Goal: Ask a question

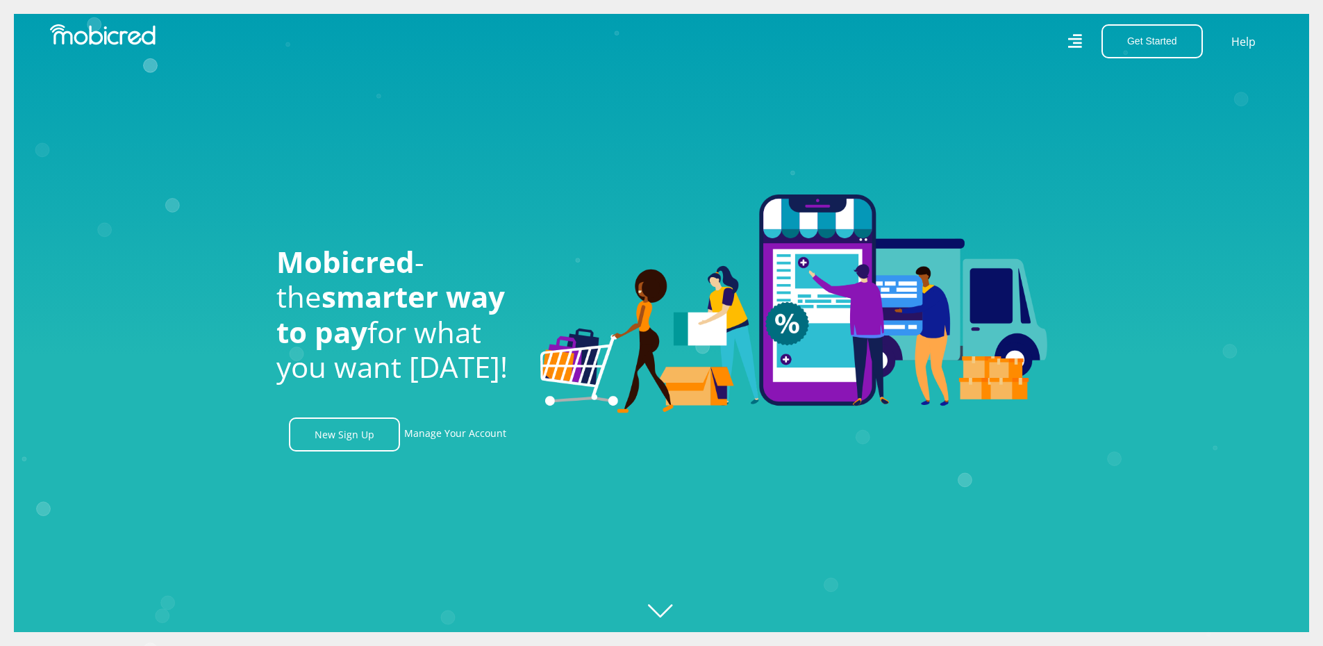
scroll to position [0, 990]
click at [1076, 41] on icon at bounding box center [1075, 42] width 15 height 22
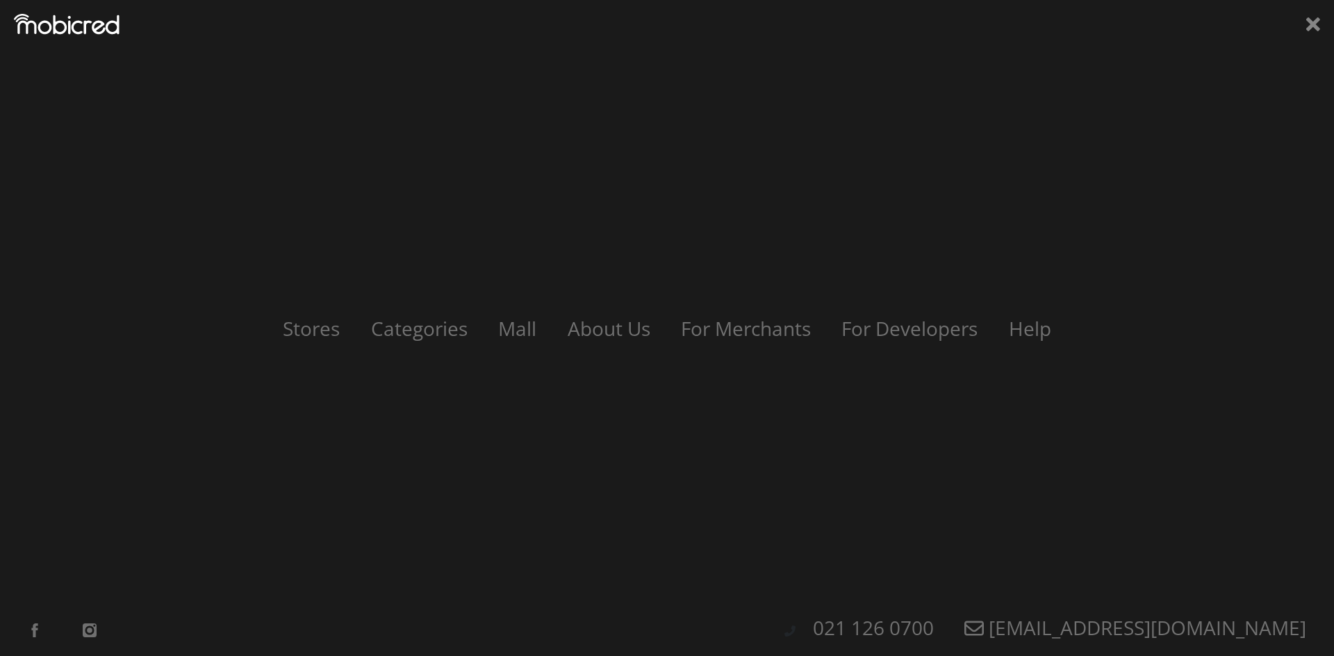
scroll to position [0, 1782]
click at [1309, 23] on icon at bounding box center [1313, 24] width 14 height 21
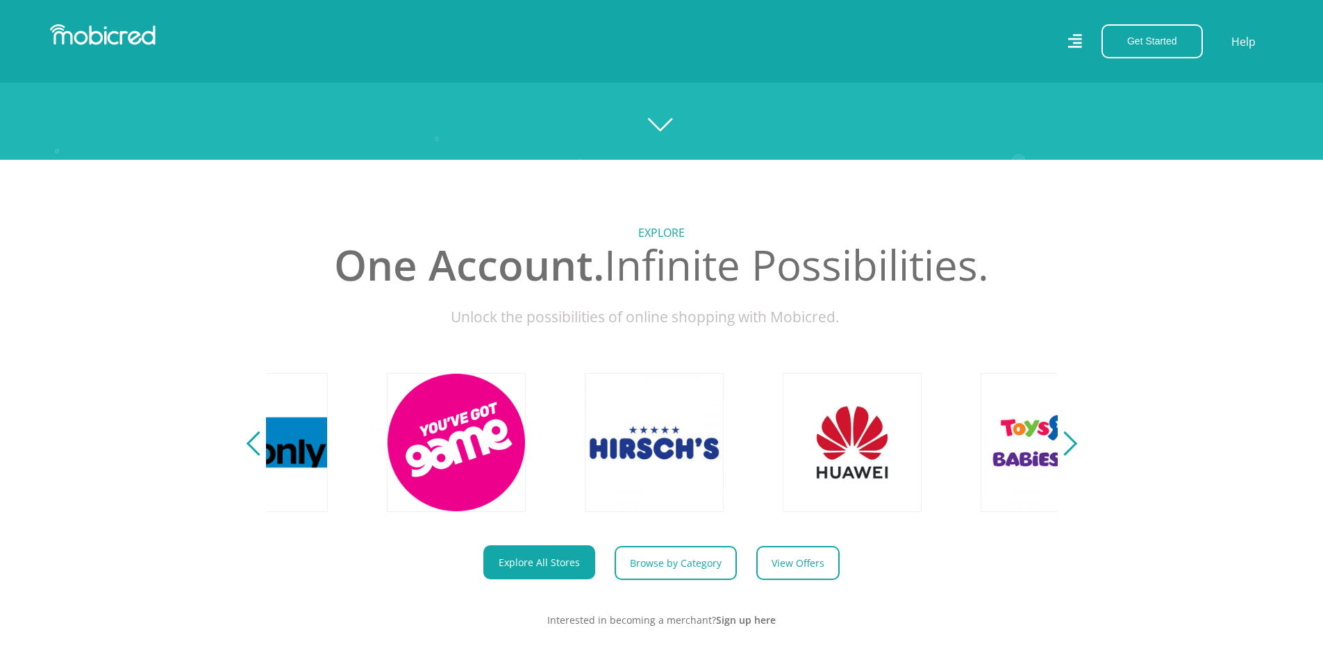
scroll to position [0, 3168]
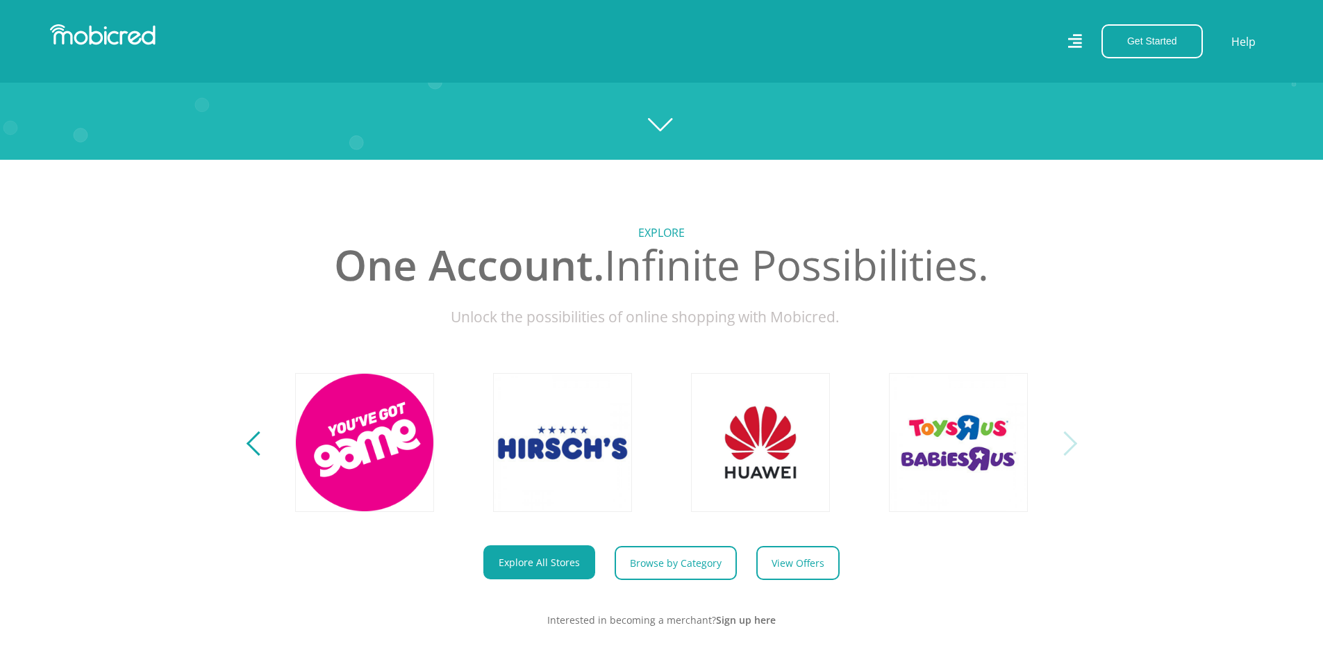
click at [1070, 456] on div "Next" at bounding box center [1064, 443] width 24 height 24
click at [254, 456] on div "Previous" at bounding box center [258, 443] width 24 height 24
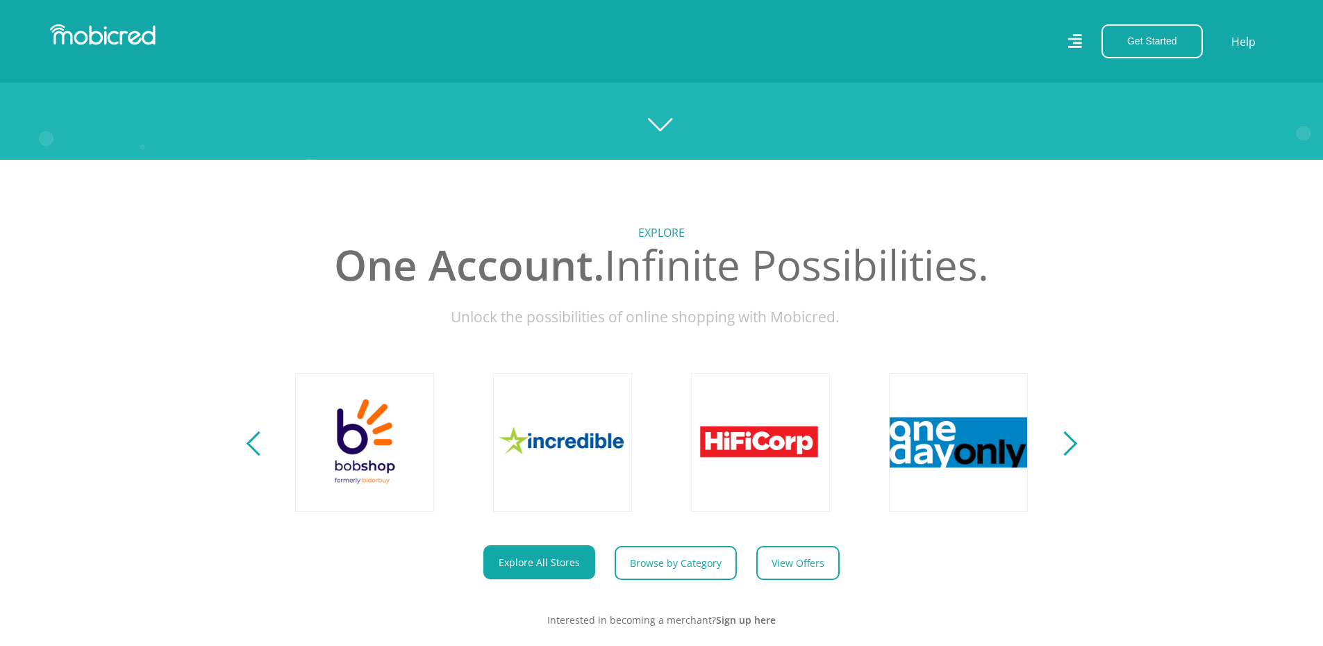
scroll to position [0, 2376]
click at [254, 456] on div "Previous" at bounding box center [258, 443] width 24 height 24
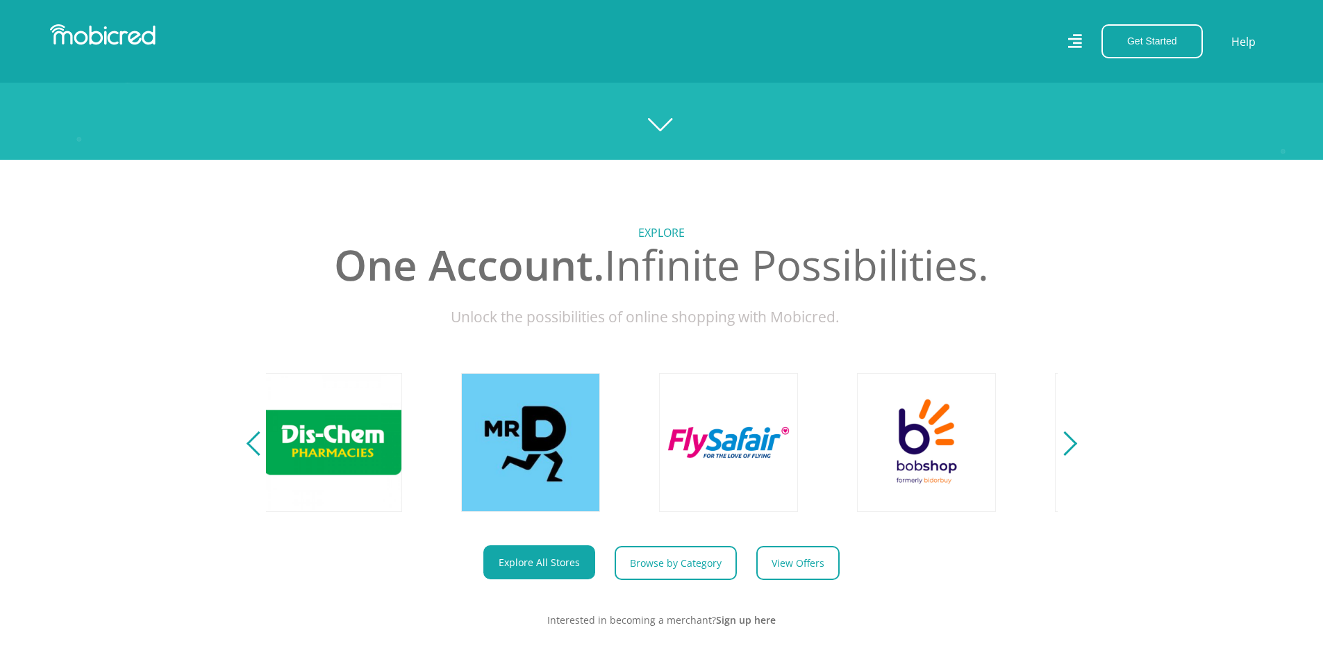
scroll to position [0, 1584]
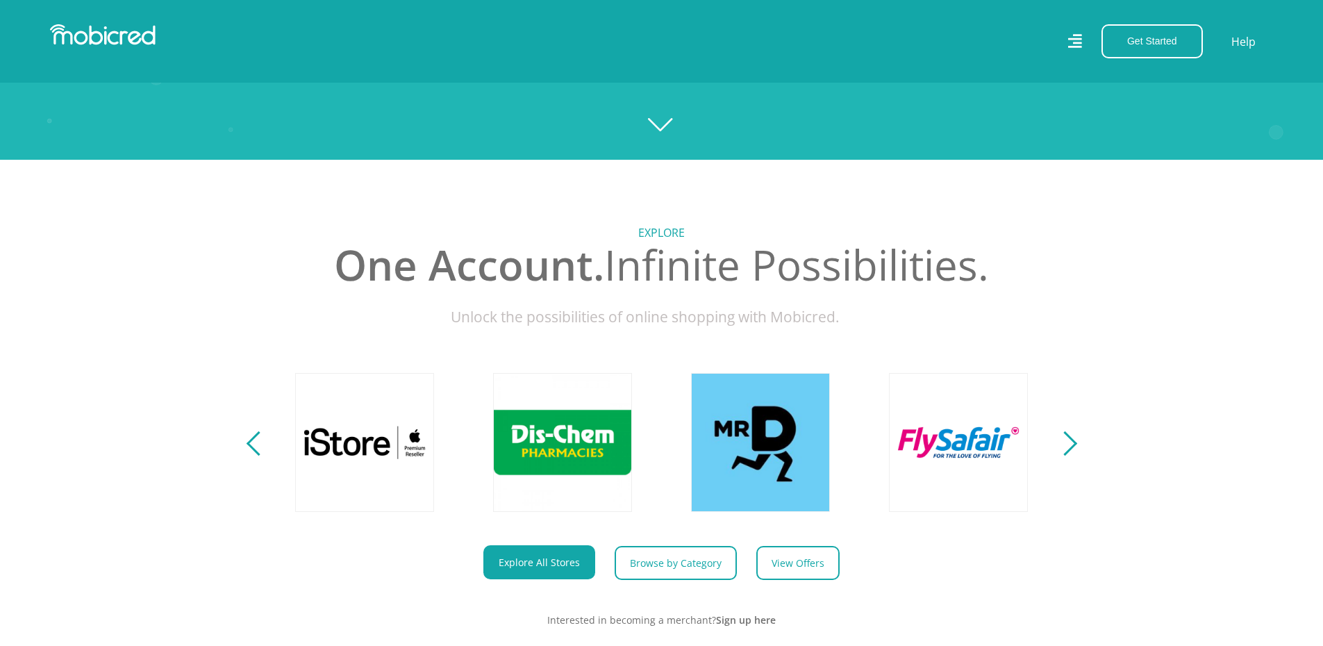
click at [254, 456] on div "Previous" at bounding box center [258, 443] width 24 height 24
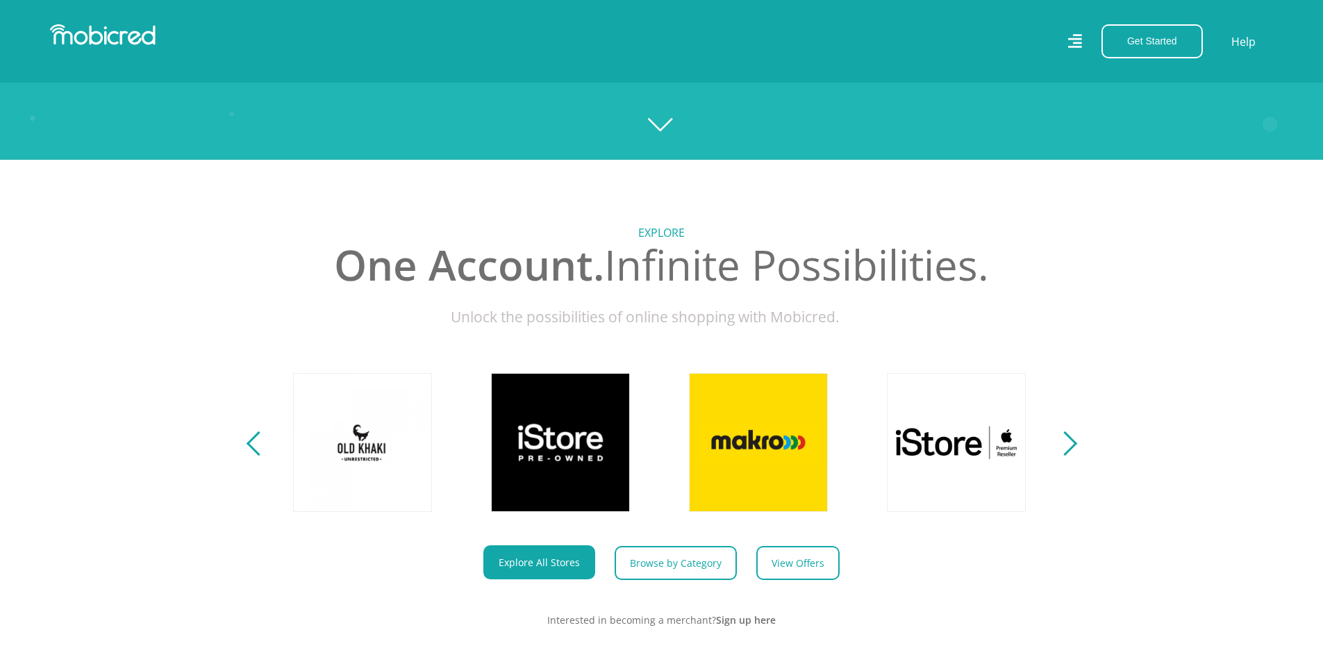
scroll to position [0, 792]
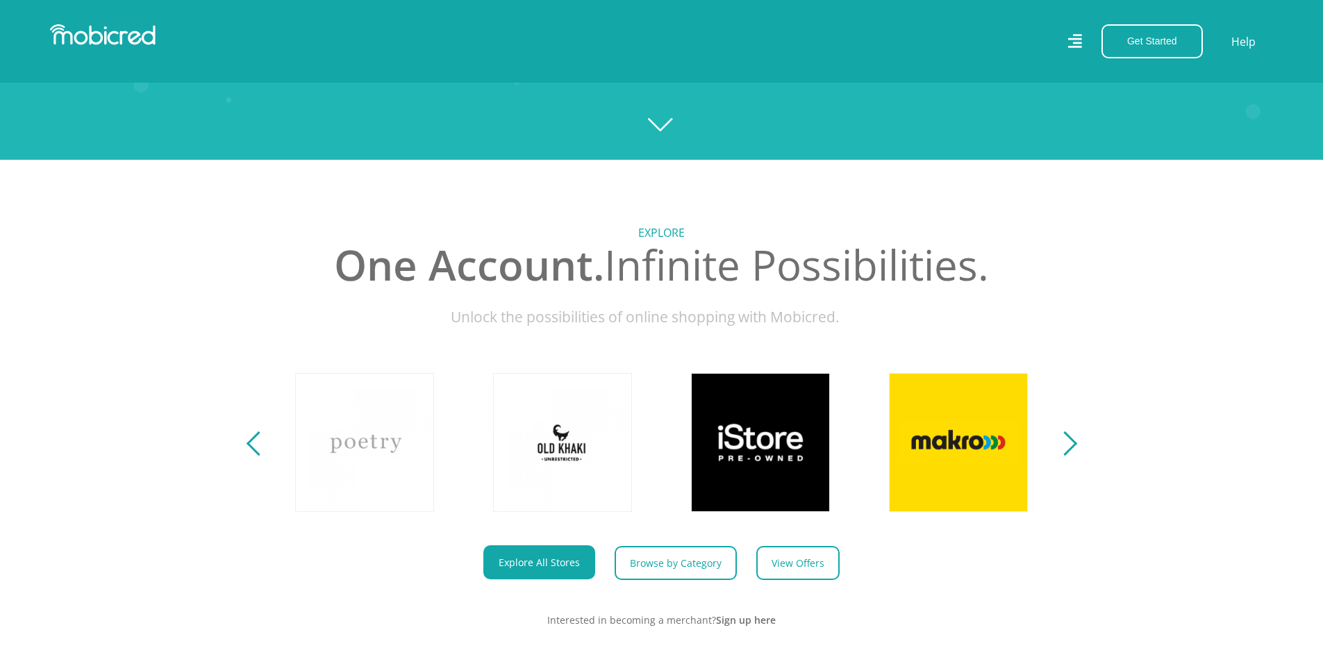
click at [254, 456] on div "Previous" at bounding box center [258, 443] width 24 height 24
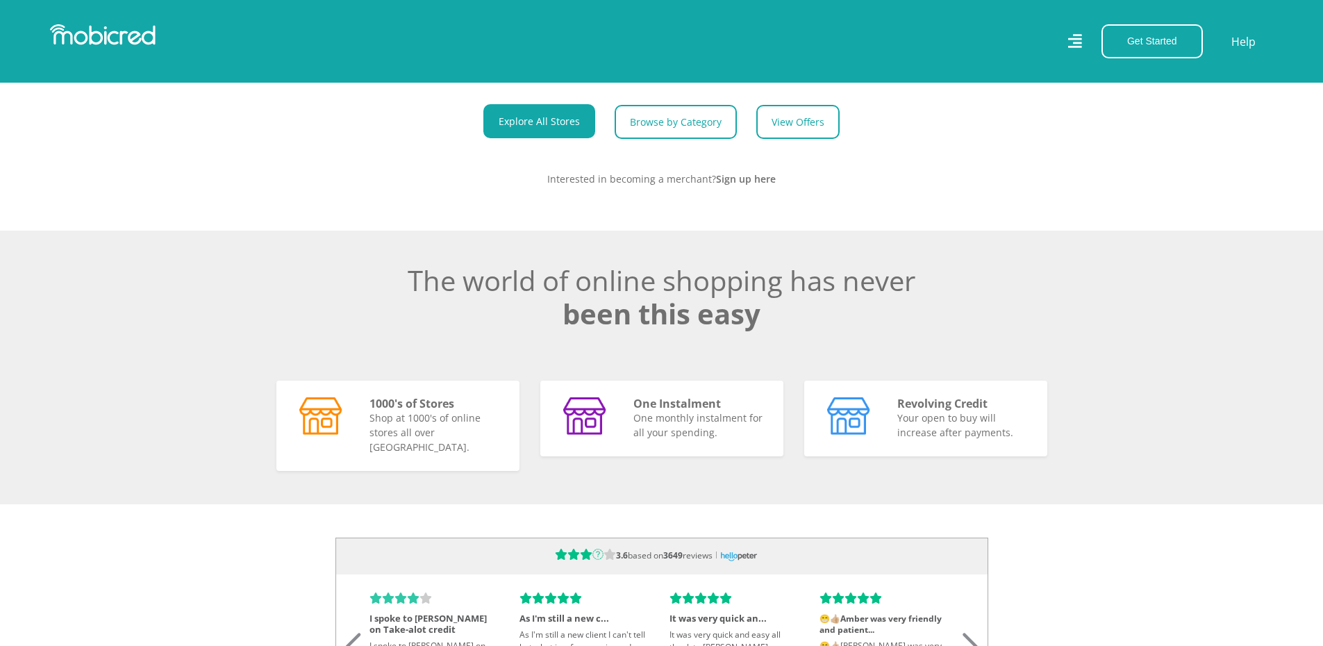
scroll to position [973, 0]
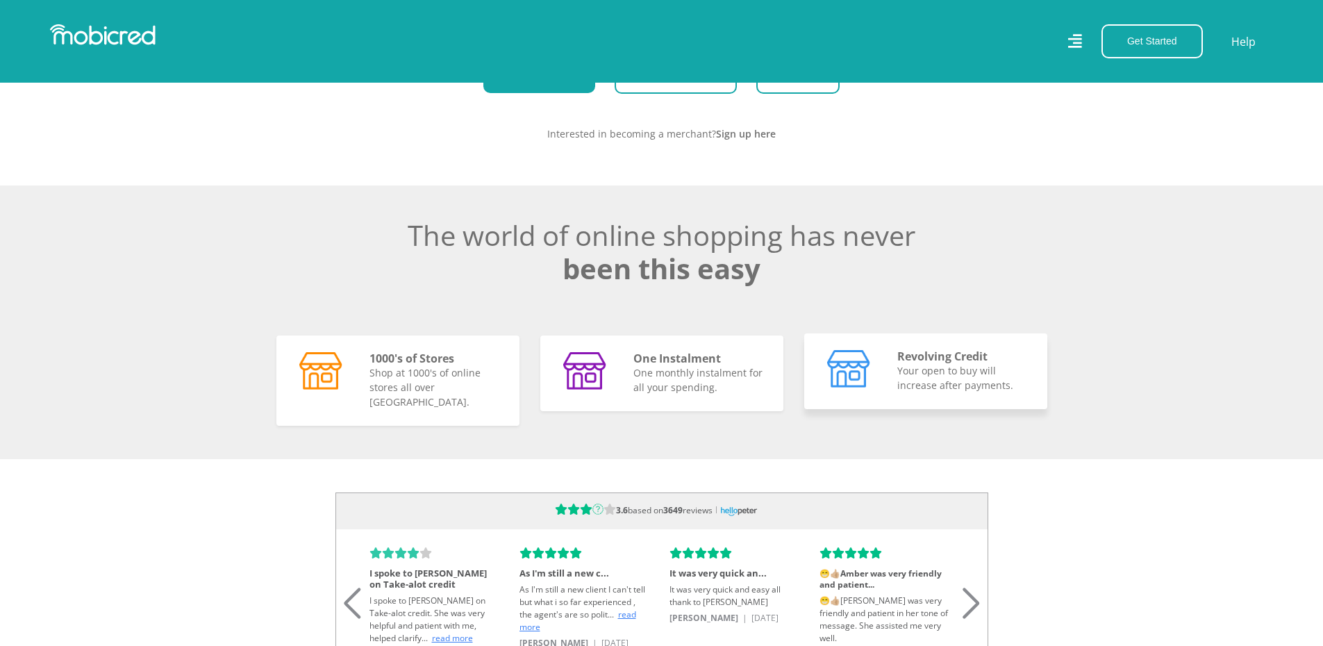
click at [998, 379] on p "Your open to buy will increase after payments." at bounding box center [964, 377] width 133 height 29
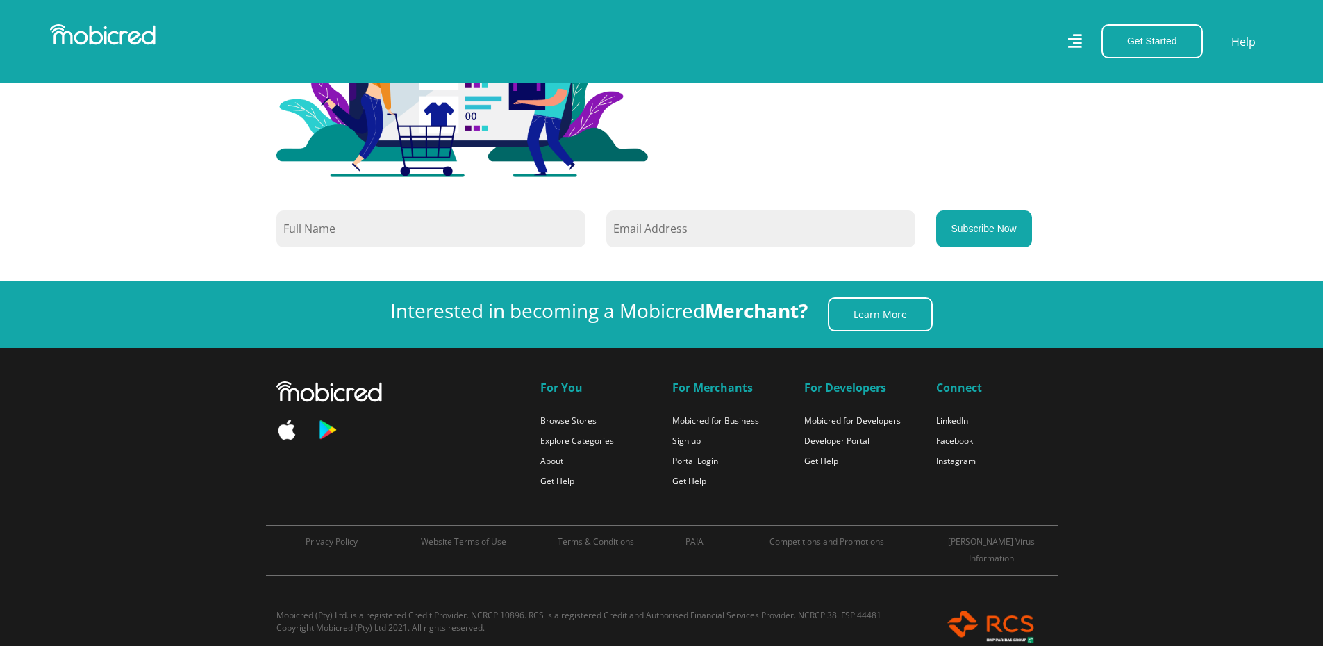
scroll to position [3086, 0]
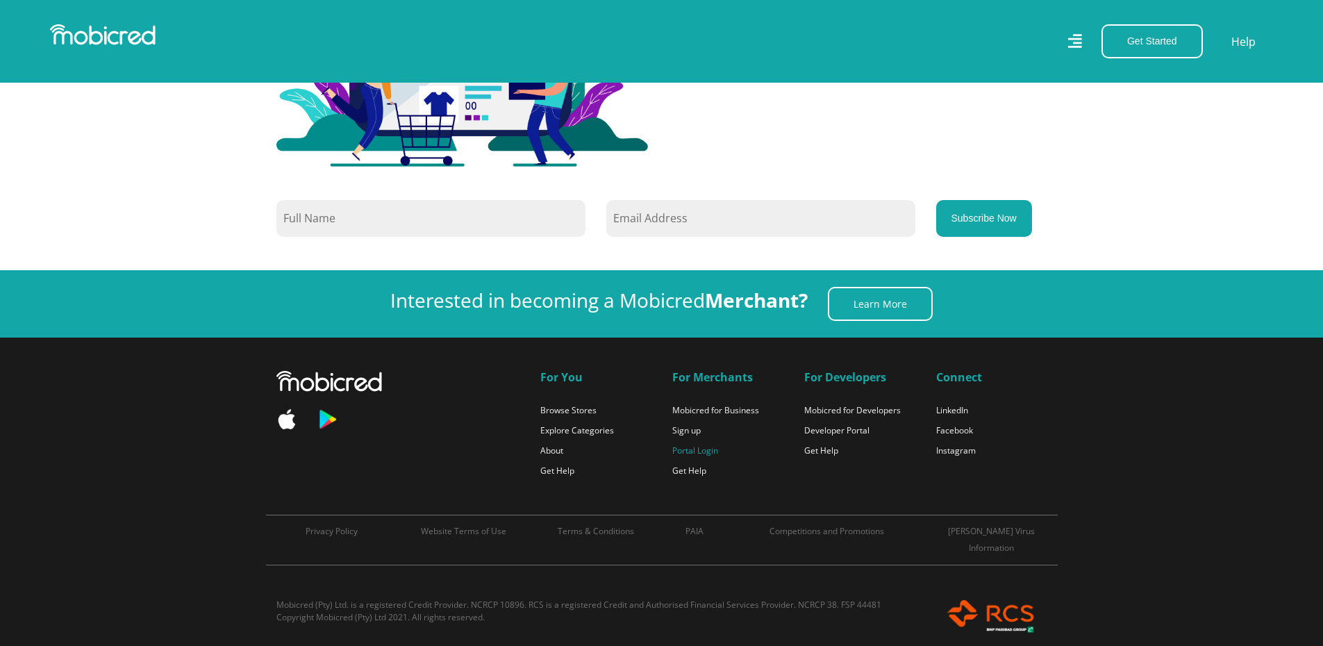
click at [685, 445] on link "Portal Login" at bounding box center [695, 451] width 46 height 12
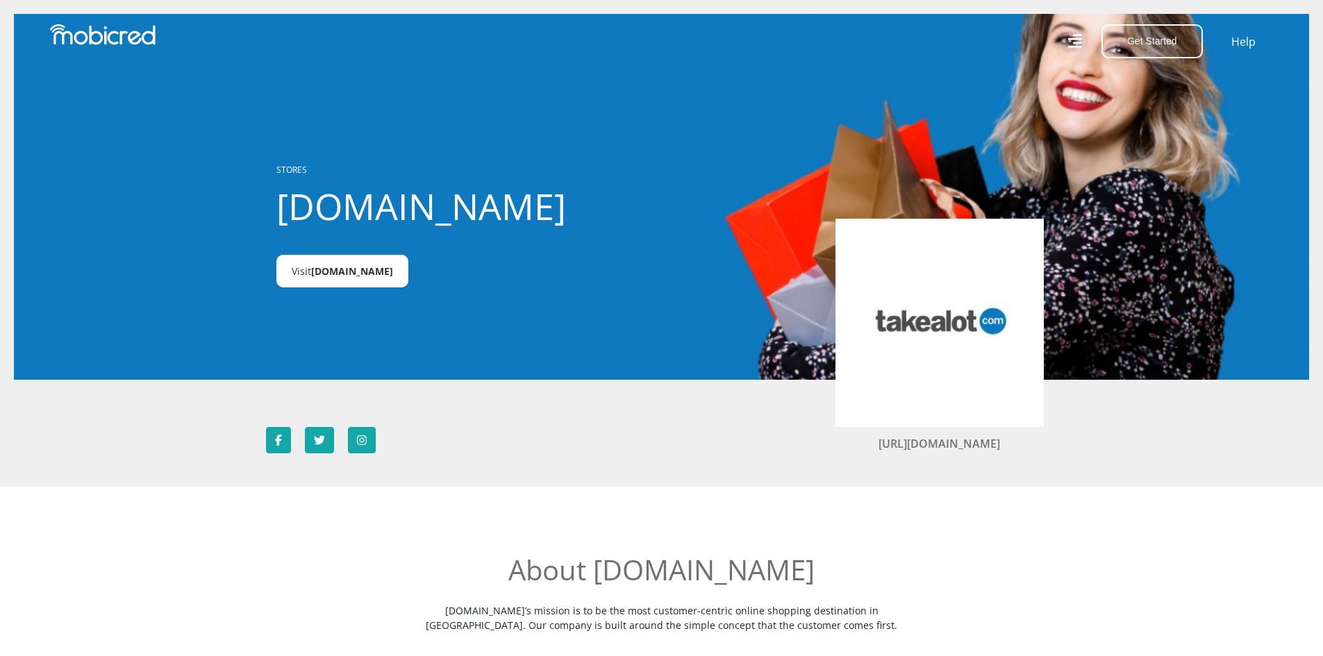
click at [372, 270] on span "Takealot.credit" at bounding box center [352, 271] width 82 height 13
click at [1080, 33] on icon at bounding box center [1075, 40] width 14 height 19
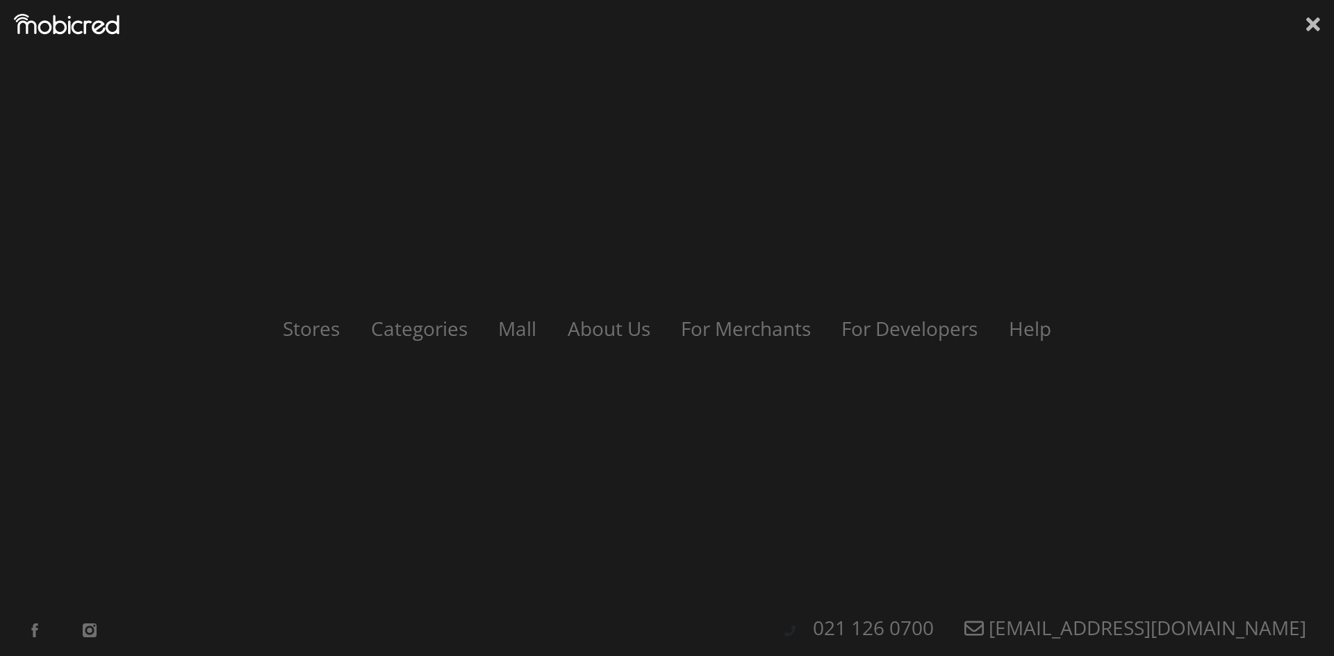
click at [1307, 27] on icon at bounding box center [1313, 24] width 14 height 21
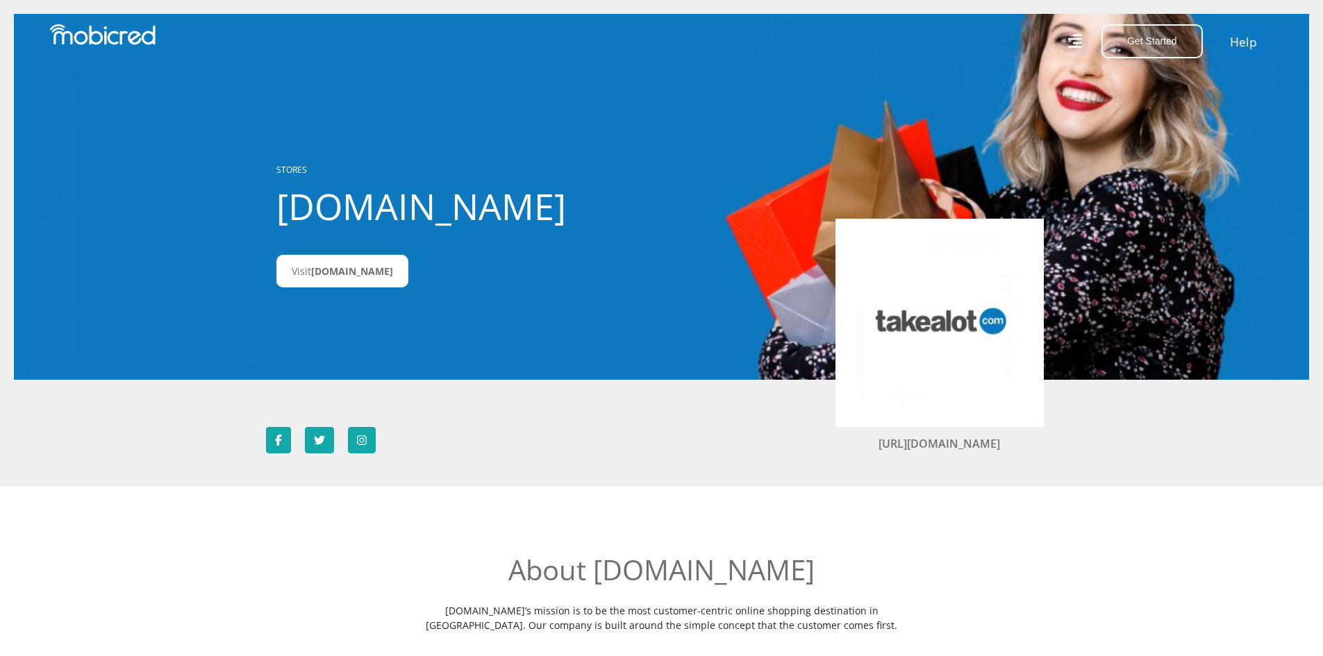
click at [1241, 39] on link "Help" at bounding box center [1244, 41] width 28 height 20
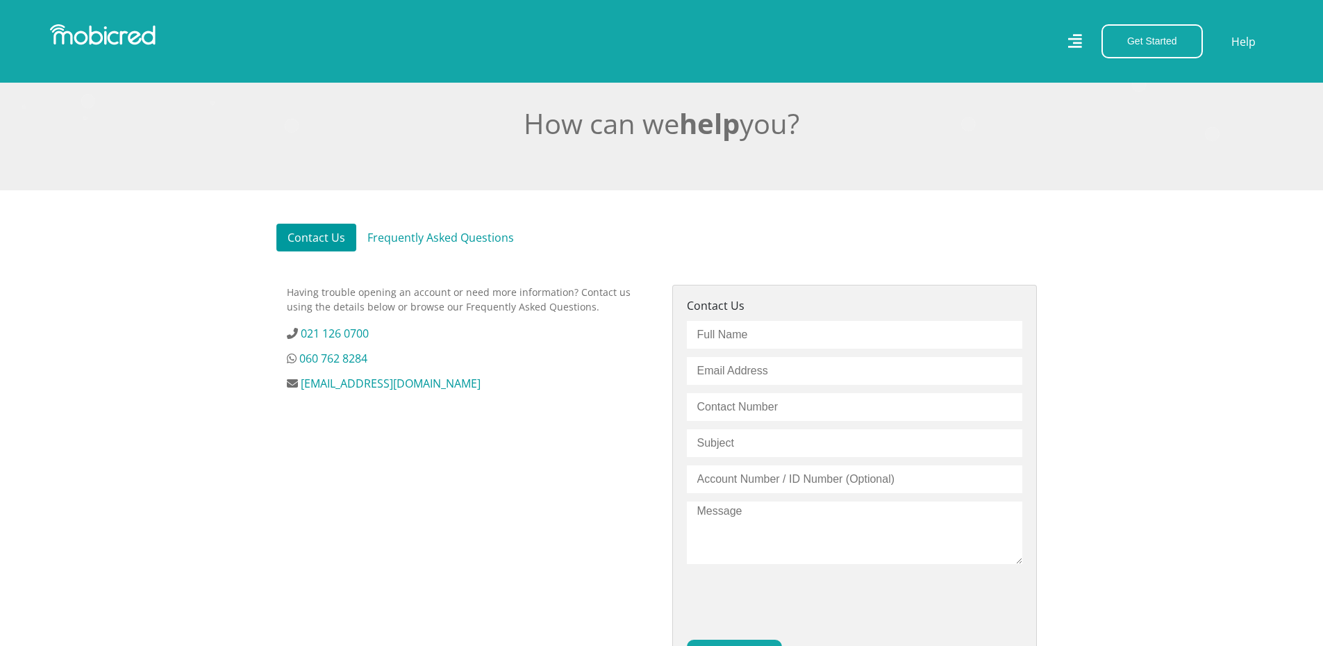
scroll to position [278, 0]
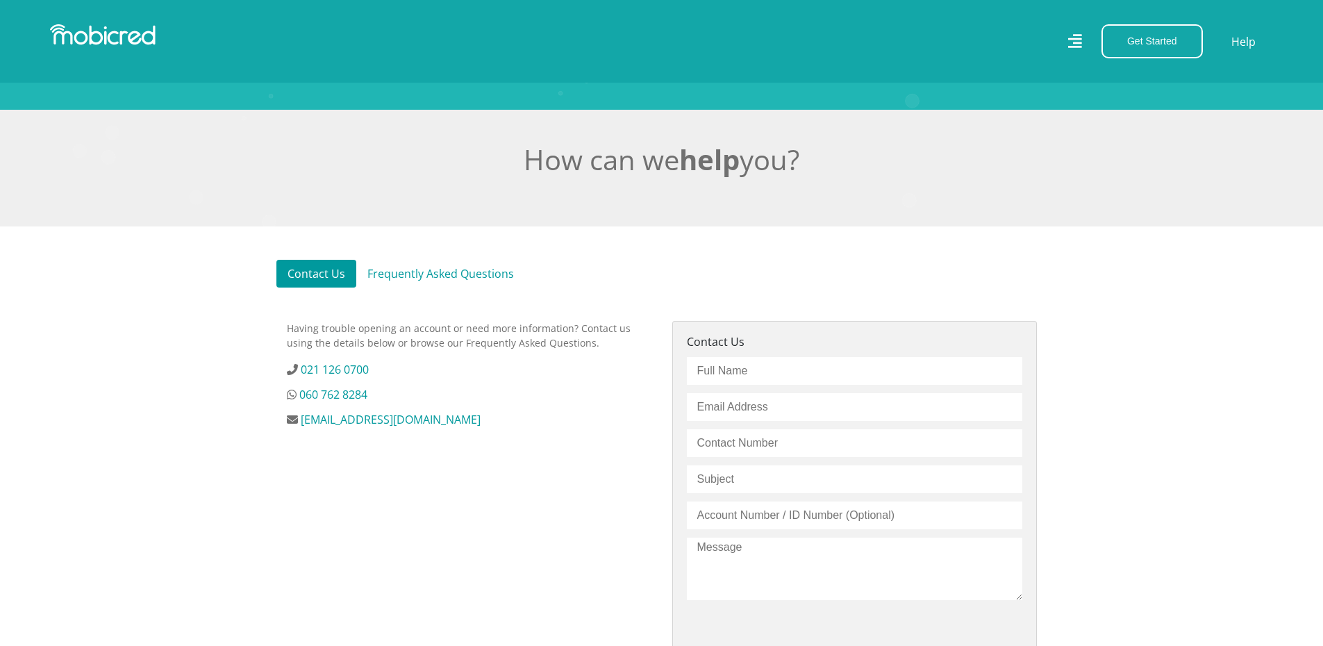
click at [761, 379] on input "text" at bounding box center [855, 371] width 336 height 28
type input "[PERSON_NAME]"
type input "[EMAIL_ADDRESS][DOMAIN_NAME]"
click at [831, 453] on input "text" at bounding box center [855, 443] width 336 height 28
type input "0736708240"
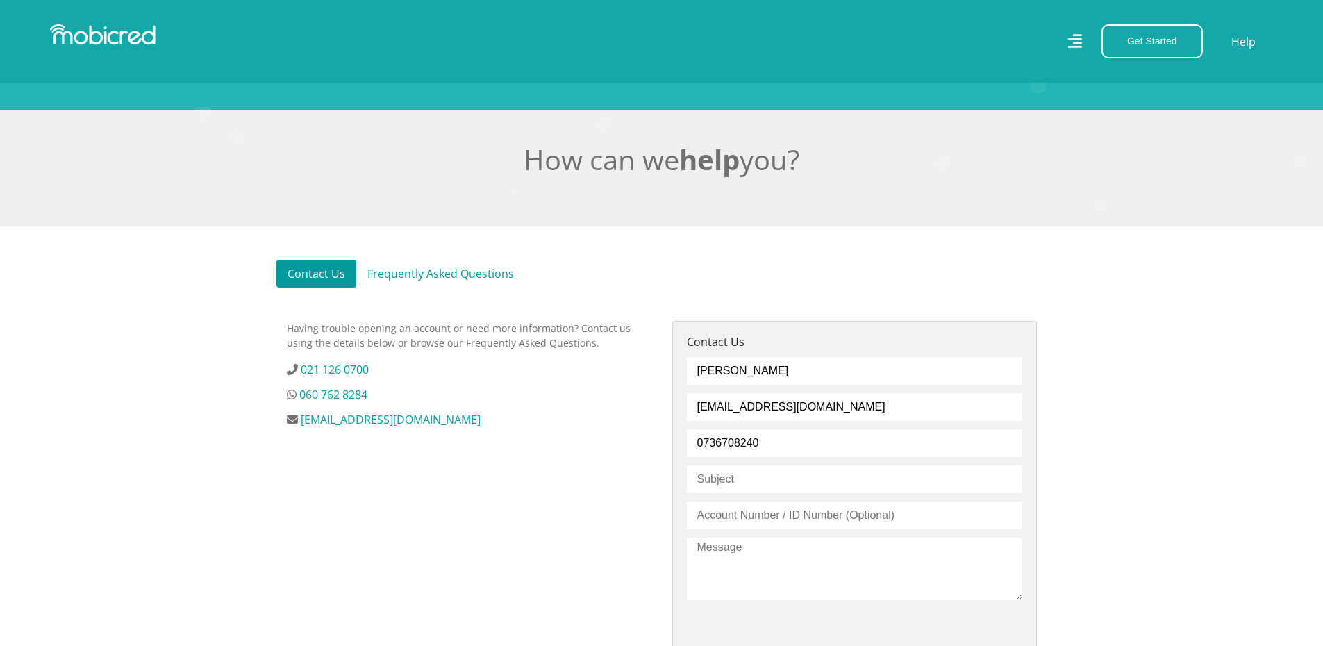
click at [800, 477] on input "text" at bounding box center [855, 479] width 336 height 28
type input "CREDIT AVAILABLE"
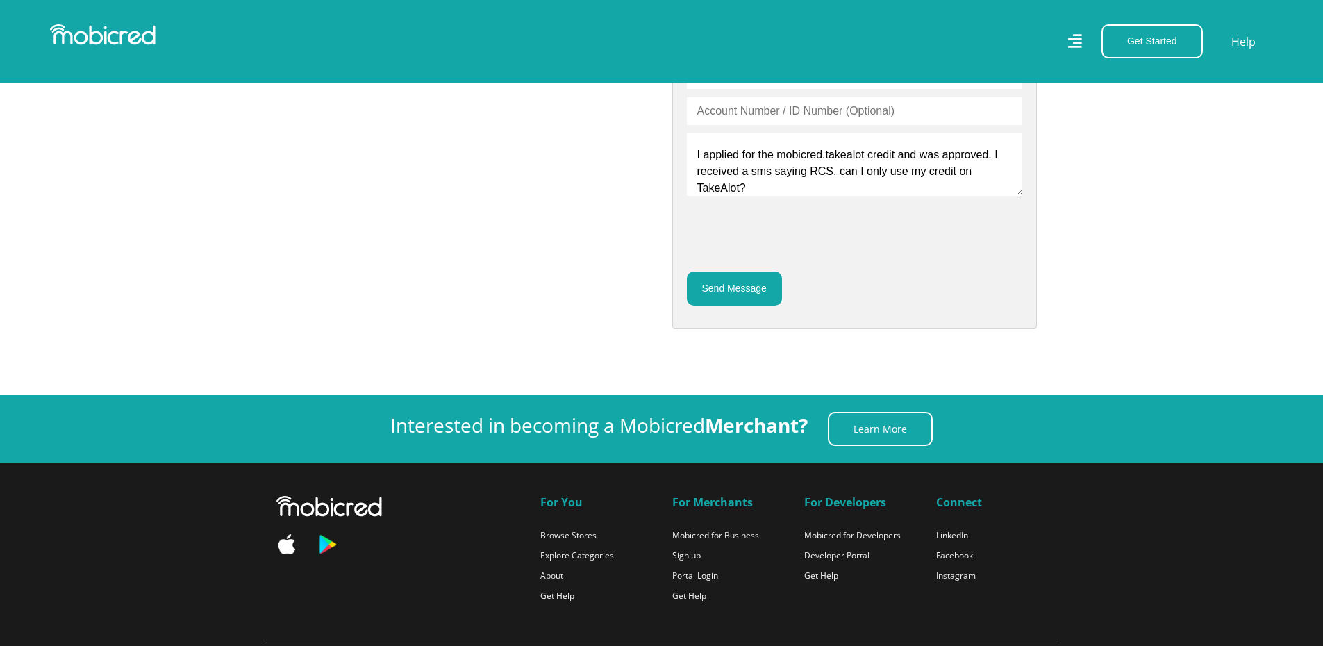
scroll to position [695, 0]
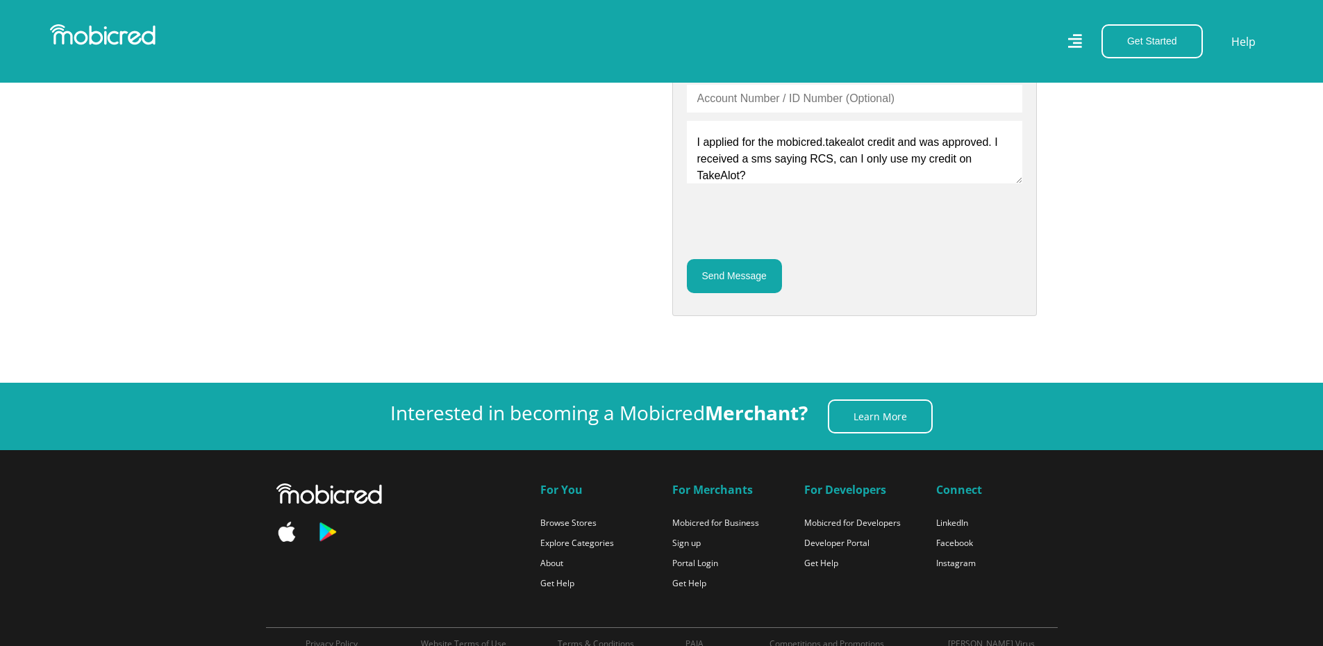
click at [740, 182] on textarea "Good Day, I applied for the mobicred.takealot credit and was approved. I receiv…" at bounding box center [855, 152] width 336 height 63
type textarea "Good Day, I applied for the mobicred.takealot credit and was approved. I receiv…"
click at [729, 285] on button "Send Message" at bounding box center [734, 276] width 95 height 34
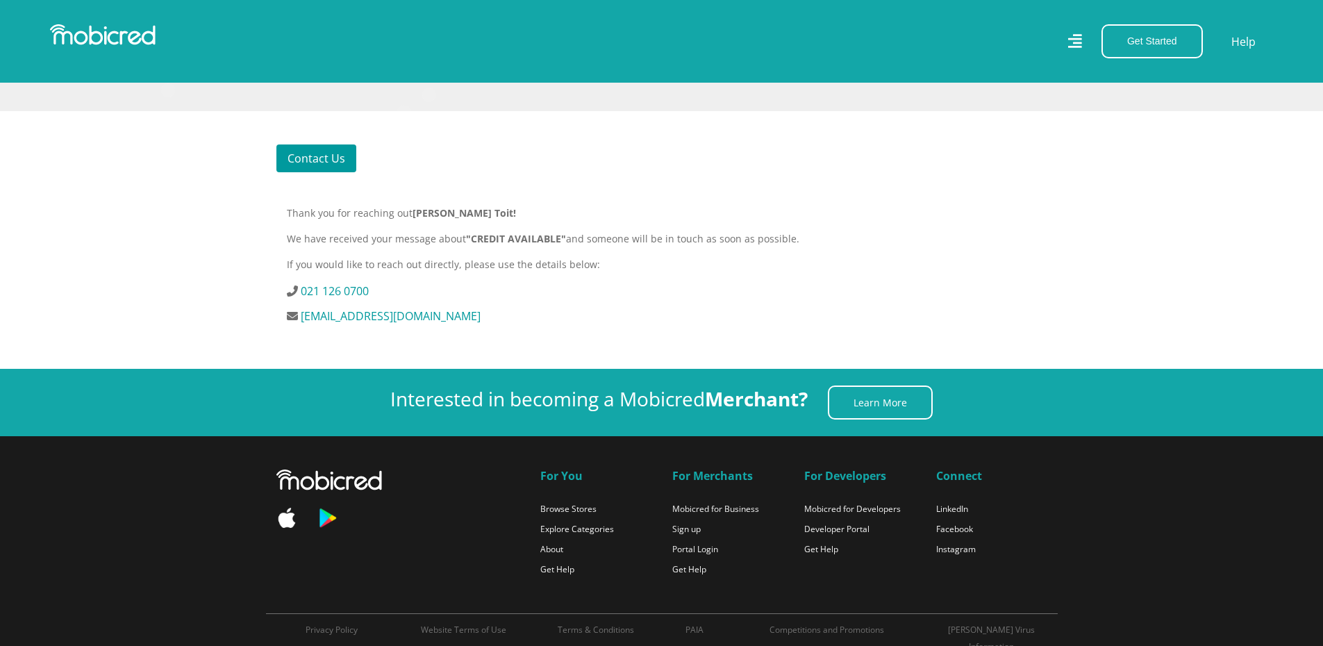
scroll to position [417, 0]
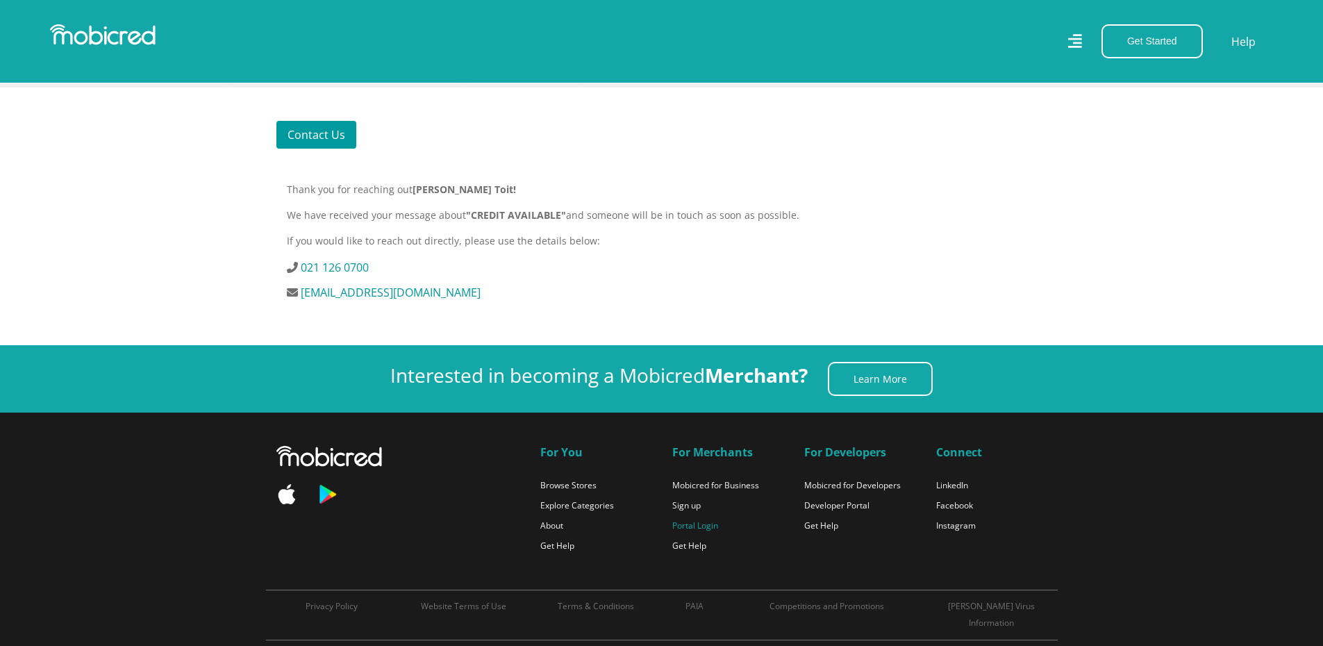
click at [713, 531] on link "Portal Login" at bounding box center [695, 526] width 46 height 12
